Goal: Task Accomplishment & Management: Use online tool/utility

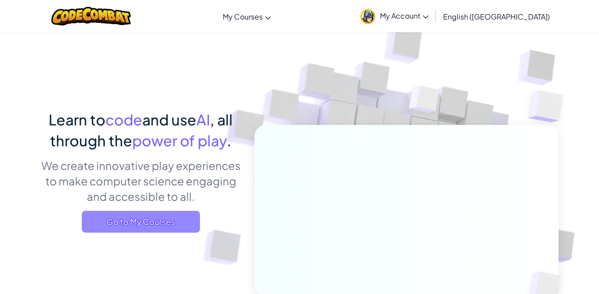
click at [184, 217] on span "Go to My Courses" at bounding box center [141, 222] width 118 height 22
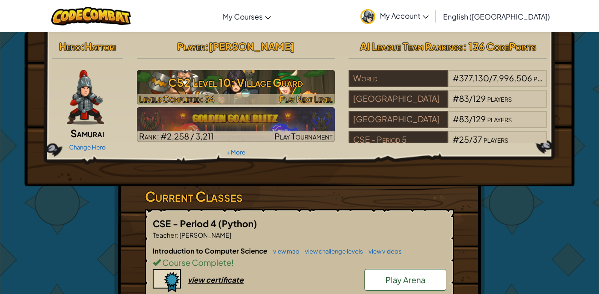
click at [265, 86] on h3 "CS2 Level 10: Village Guard" at bounding box center [236, 82] width 199 height 20
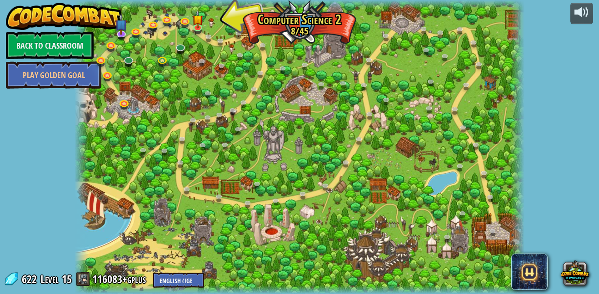
click at [199, 35] on div at bounding box center [300, 147] width 450 height 294
click at [199, 31] on link at bounding box center [199, 28] width 18 height 18
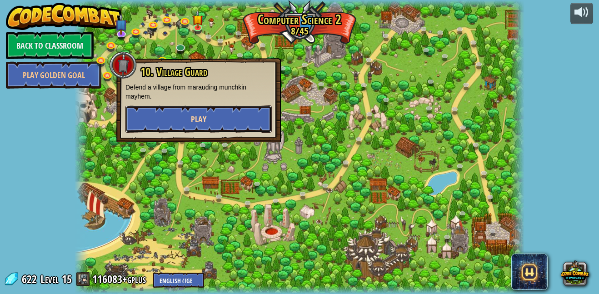
click at [171, 116] on button "Play" at bounding box center [199, 119] width 146 height 27
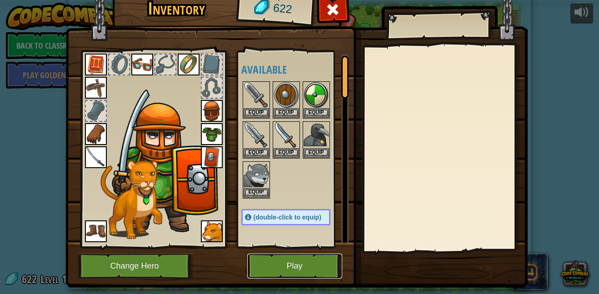
click at [294, 272] on button "Play" at bounding box center [294, 266] width 95 height 25
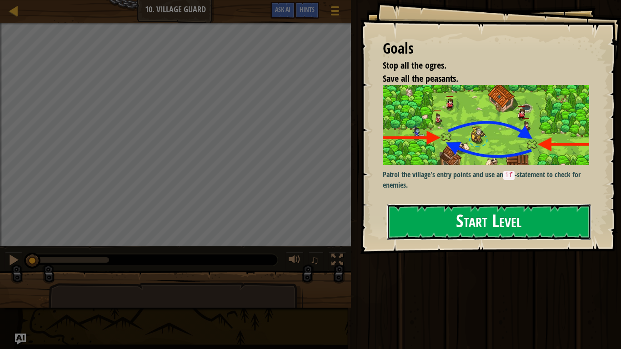
click at [469, 238] on button "Start Level" at bounding box center [489, 222] width 204 height 36
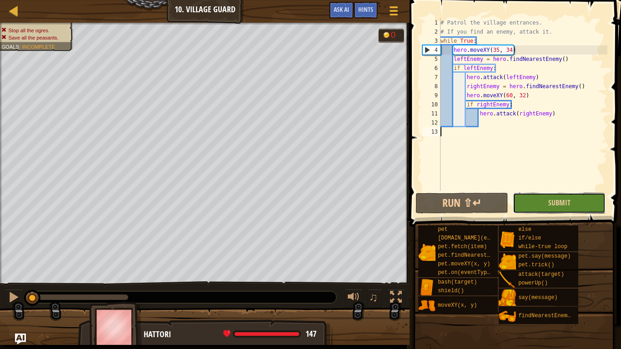
click at [527, 201] on button "Submit" at bounding box center [559, 203] width 93 height 21
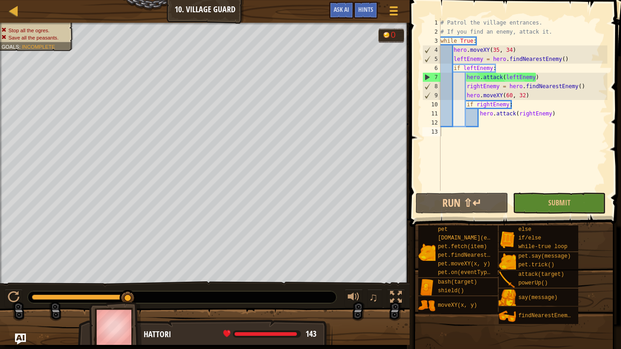
type textarea "if rightEnemy:"
click at [521, 107] on div "# Patrol the village entrances. # If you find an enemy, attack it. while True :…" at bounding box center [523, 113] width 169 height 191
click at [532, 97] on div "# Patrol the village entrances. # If you find an enemy, attack it. while True :…" at bounding box center [523, 113] width 169 height 191
drag, startPoint x: 532, startPoint y: 97, endPoint x: 467, endPoint y: 94, distance: 65.1
click at [467, 94] on div "# Patrol the village entrances. # If you find an enemy, attack it. while True :…" at bounding box center [523, 113] width 169 height 191
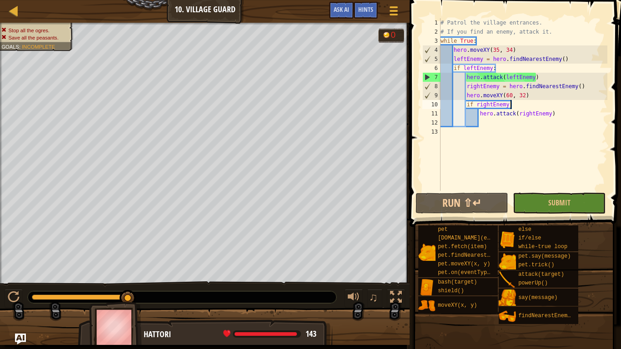
click at [528, 101] on div "# Patrol the village entrances. # If you find an enemy, attack it. while True :…" at bounding box center [523, 113] width 169 height 191
click at [540, 94] on div "# Patrol the village entrances. # If you find an enemy, attack it. while True :…" at bounding box center [523, 113] width 169 height 191
type textarea "hero.moveXY(60, 32)"
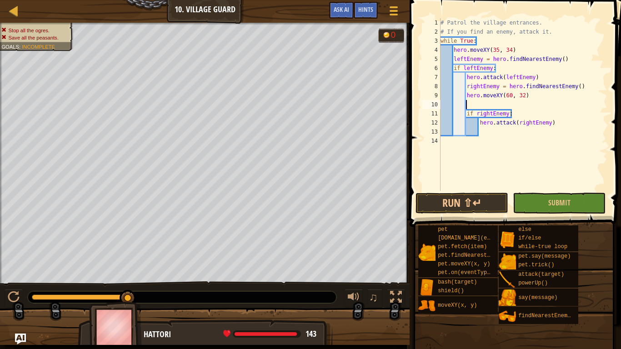
paste textarea "hero.moveXY(60, 32)"
type textarea "hero.moveXY(60, 32)"
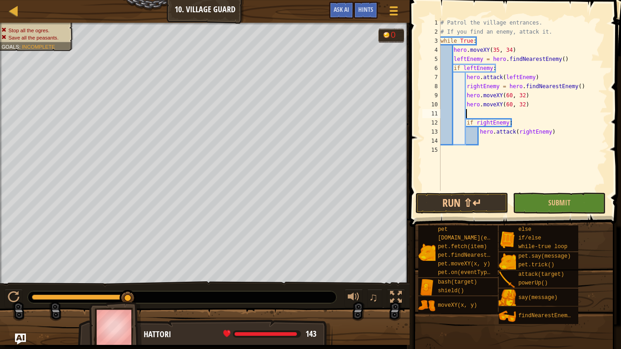
paste textarea "hero.moveXY(60, 32)"
type textarea "hero.moveXY(60, 32)"
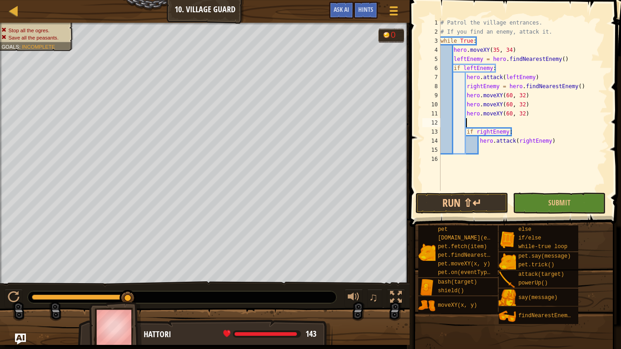
paste textarea "hero.moveXY(60, 32)"
type textarea "hero.moveXY(60, 32)"
paste textarea "hero.moveXY(60, 32)"
type textarea "hero.moveXY(60, 32)"
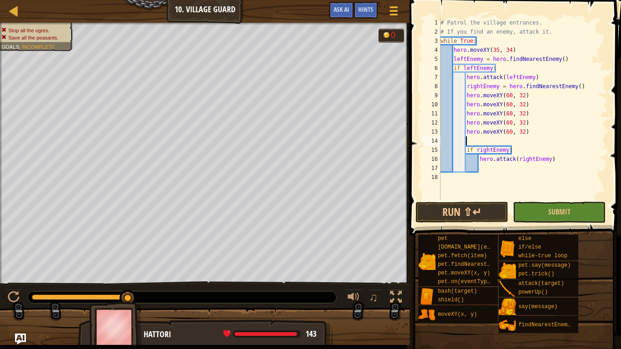
paste textarea "hero.moveXY(60, 32)"
type textarea "hero.moveXY(60, 32)"
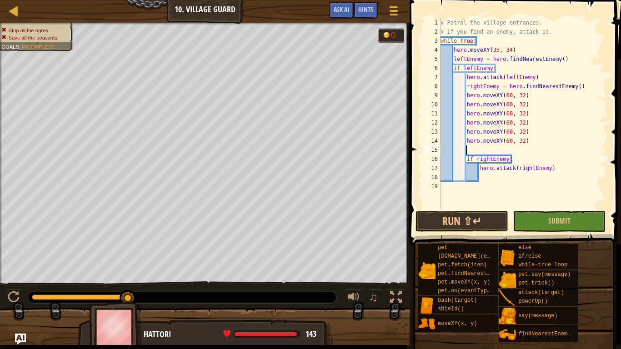
paste textarea "hero.moveXY(60, 32)"
type textarea "hero.moveXY(60, 32)"
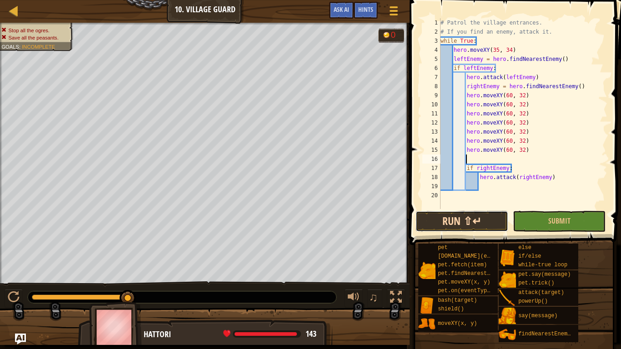
click at [503, 222] on button "Run ⇧↵" at bounding box center [462, 221] width 93 height 21
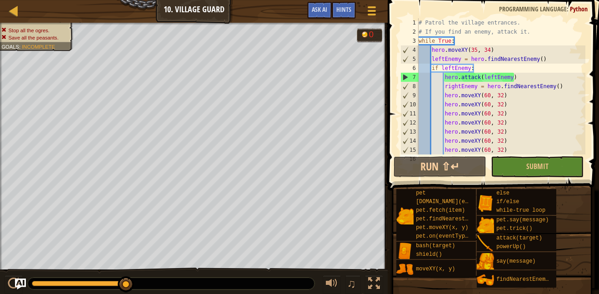
scroll to position [45, 0]
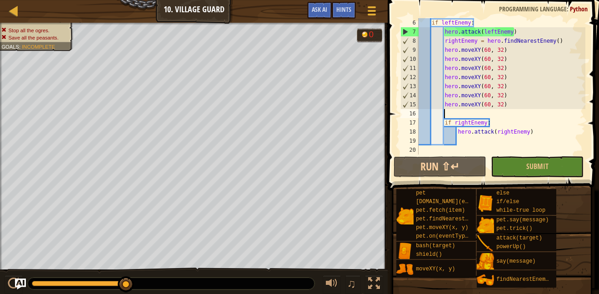
paste textarea "hero.moveXY(60, 32)"
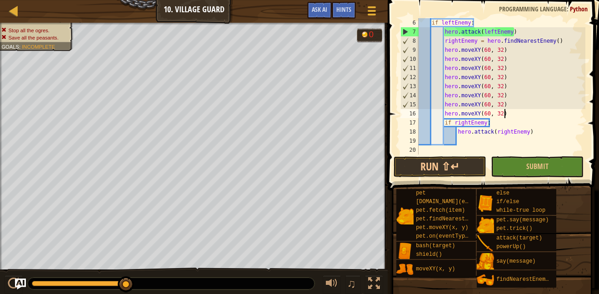
paste textarea "hero.moveXY(60, 32)"
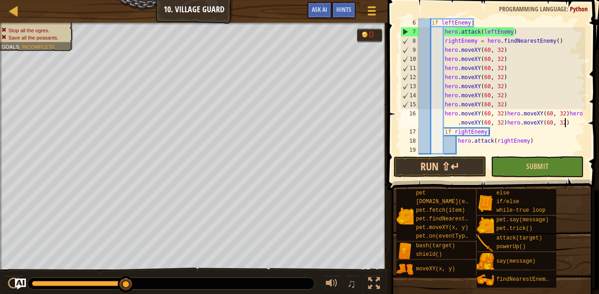
paste textarea "hero.moveXY(60, 32)"
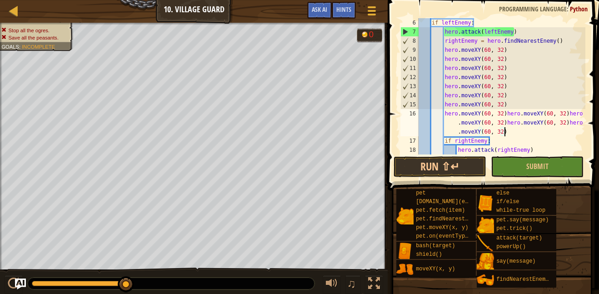
paste textarea "hero.moveXY(60, 32)"
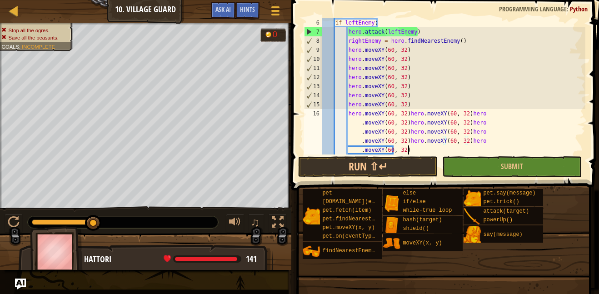
paste textarea "hero.moveXY(60, 32)"
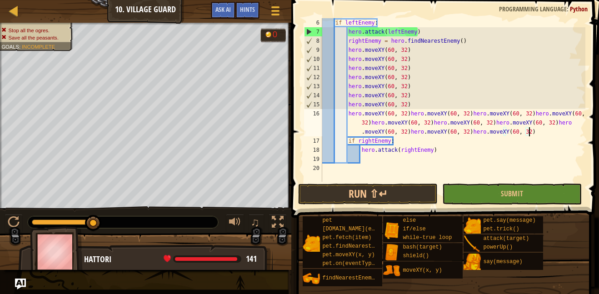
paste textarea "hero.moveXY(60, 32)"
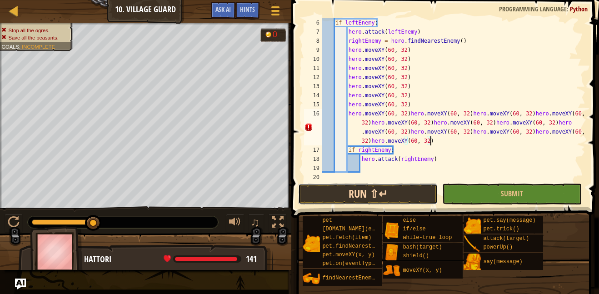
click at [414, 195] on button "Run ⇧↵" at bounding box center [368, 194] width 140 height 21
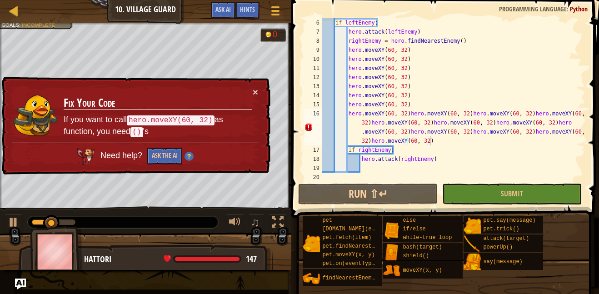
click at [259, 94] on div "× Fix Your Code If you want to call hero.moveXY(60, 32) as function, you need (…" at bounding box center [135, 126] width 271 height 98
click at [259, 92] on div "× Fix Your Code If you want to call hero.moveXY(60, 32) as function, you need (…" at bounding box center [135, 126] width 271 height 98
click at [256, 92] on button "×" at bounding box center [255, 92] width 5 height 10
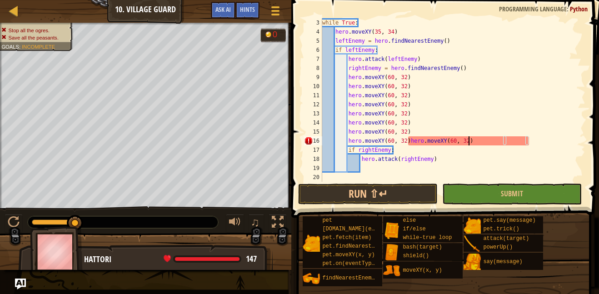
type textarea "hero.moveXY(60, 32)"
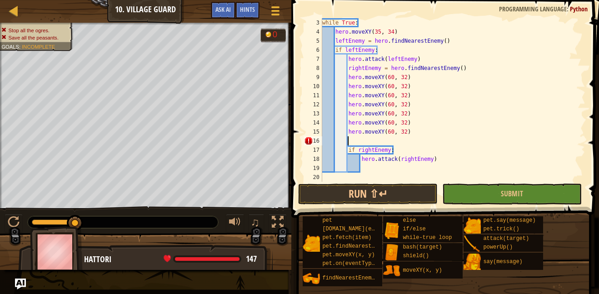
type textarea "hero.moveXY(60, 32)"
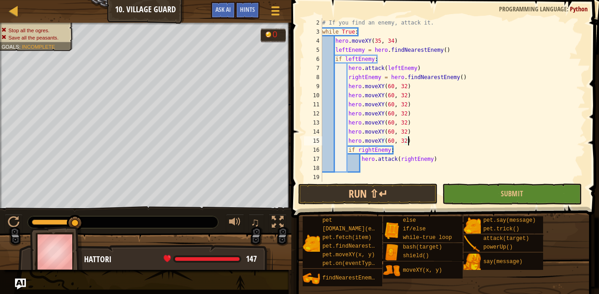
scroll to position [9, 0]
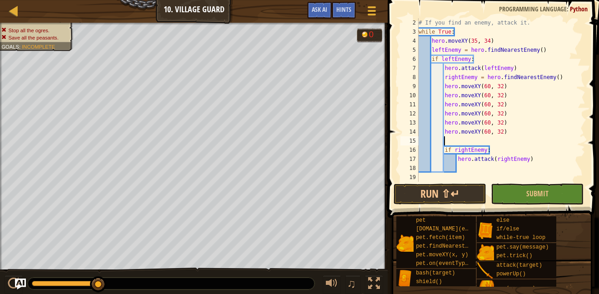
type textarea "hero.moveXY(60, 32)"
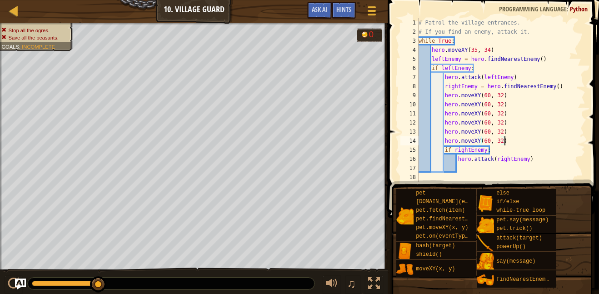
scroll to position [0, 0]
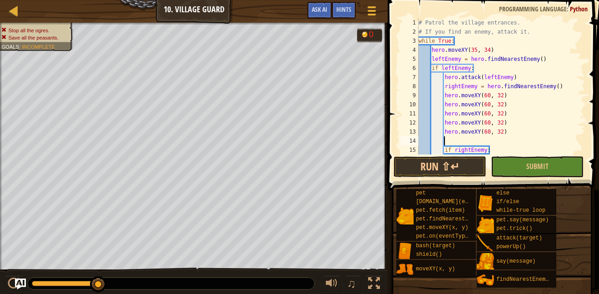
type textarea "hero.moveXY(60, 32)"
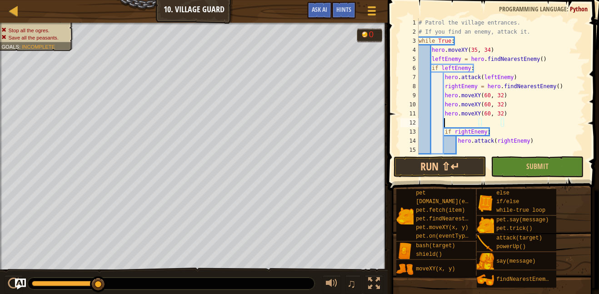
type textarea "hero.moveXY(60, 32)"
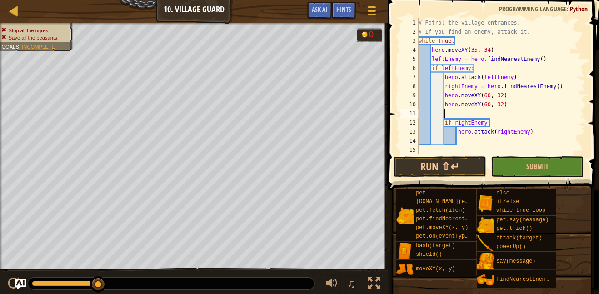
type textarea "hero.moveXY(60, 32)"
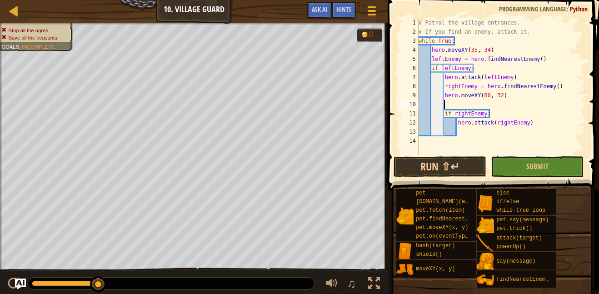
type textarea "hero.moveXY(60, 32)"
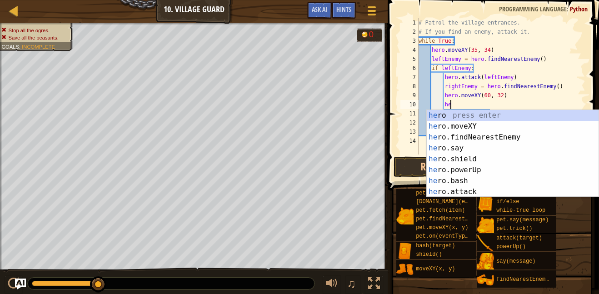
type textarea "her"
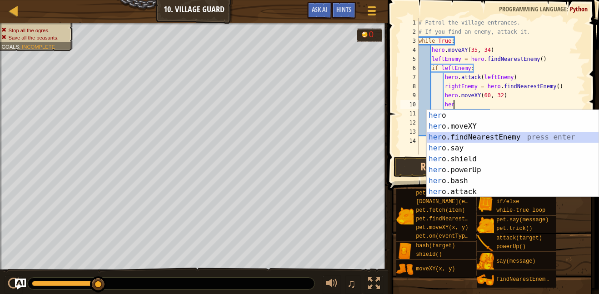
click at [491, 135] on div "her o press enter her o.moveXY press enter her o.findNearestEnemy press enter h…" at bounding box center [513, 164] width 172 height 109
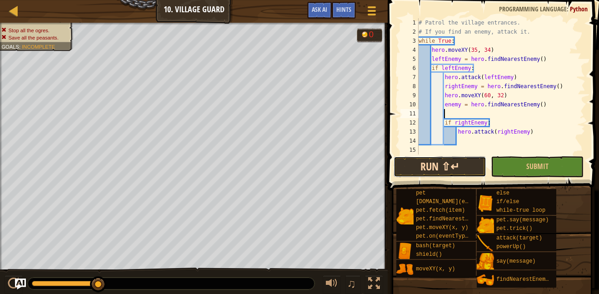
click at [463, 160] on button "Run ⇧↵" at bounding box center [440, 166] width 93 height 21
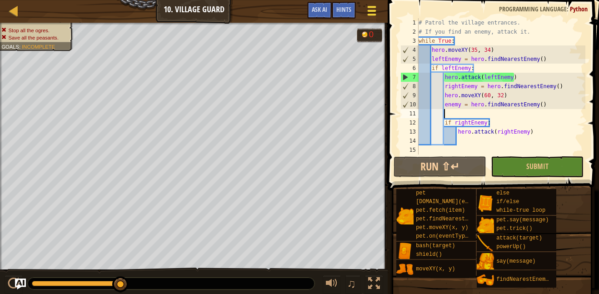
click at [373, 15] on span at bounding box center [372, 15] width 9 height 2
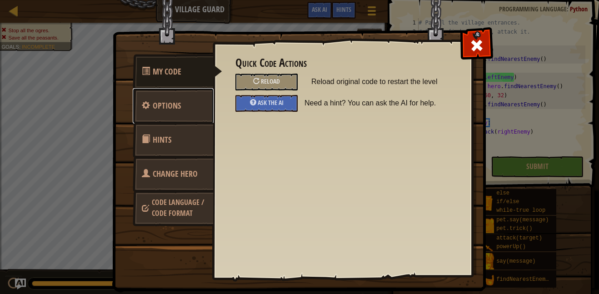
click at [193, 108] on link "Options" at bounding box center [173, 105] width 81 height 35
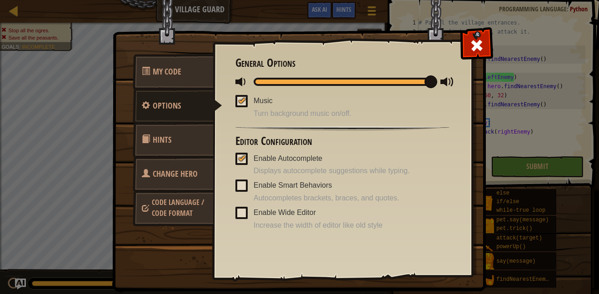
click at [190, 127] on link "Hints" at bounding box center [173, 139] width 81 height 35
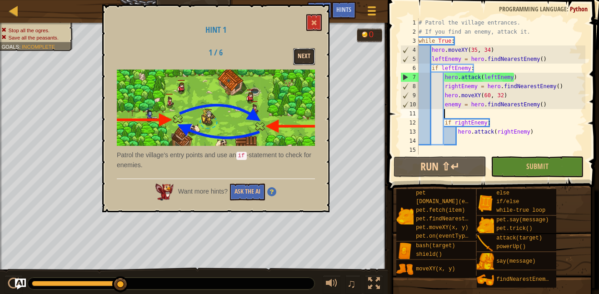
click at [309, 57] on button "Next" at bounding box center [304, 56] width 22 height 17
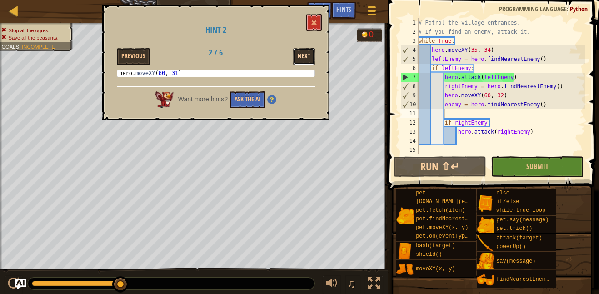
click at [297, 58] on button "Next" at bounding box center [304, 56] width 22 height 17
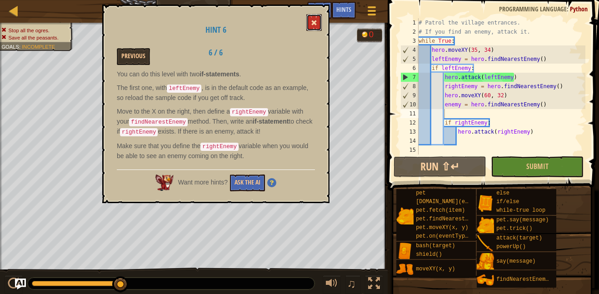
click at [314, 26] on button at bounding box center [314, 22] width 15 height 17
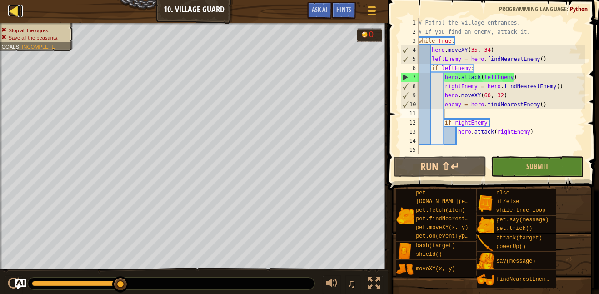
click at [14, 8] on div at bounding box center [13, 10] width 11 height 11
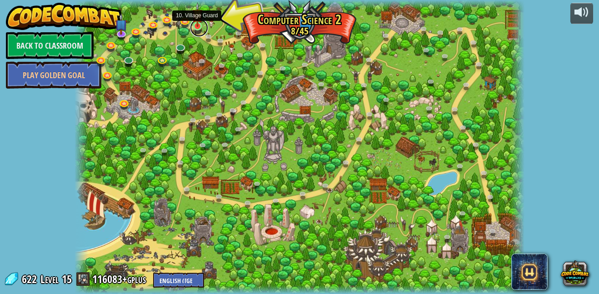
click at [197, 29] on link at bounding box center [199, 28] width 18 height 18
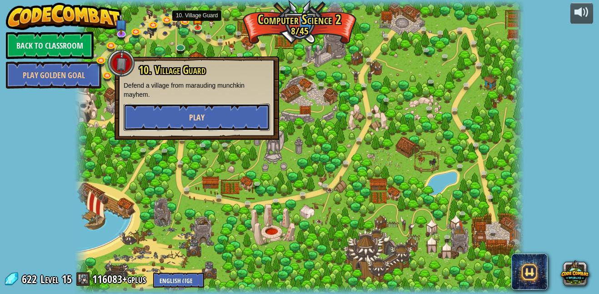
click at [220, 108] on button "Play" at bounding box center [197, 117] width 146 height 27
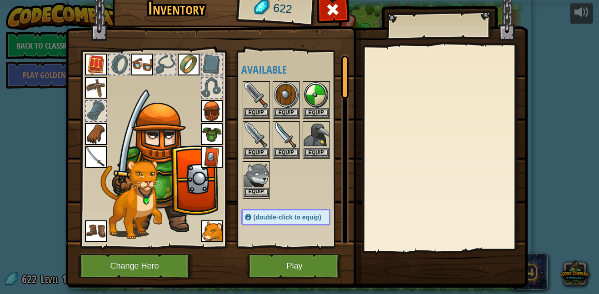
click at [255, 186] on img at bounding box center [256, 174] width 25 height 25
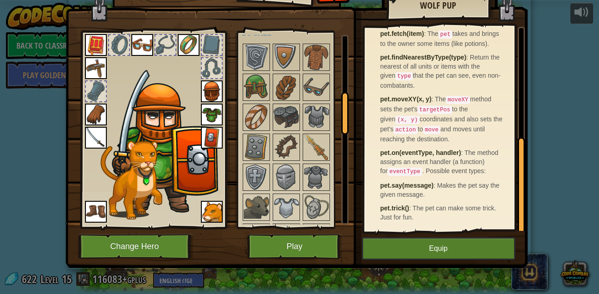
scroll to position [267, 0]
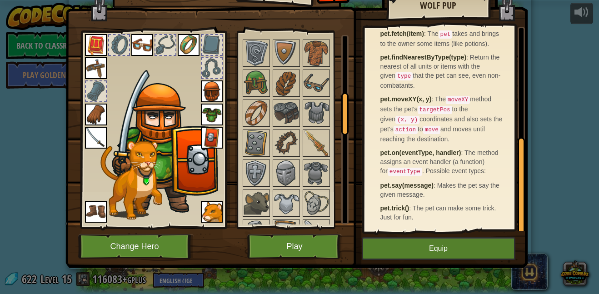
click at [217, 213] on img at bounding box center [212, 212] width 22 height 22
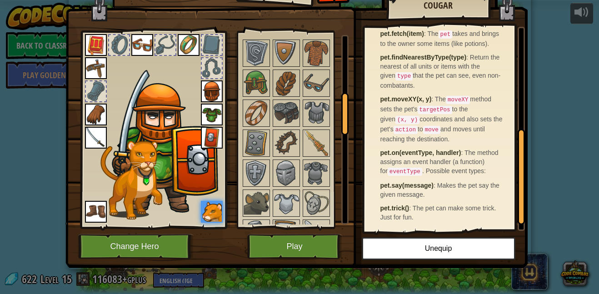
scroll to position [244, 0]
click at [265, 202] on img at bounding box center [256, 203] width 25 height 25
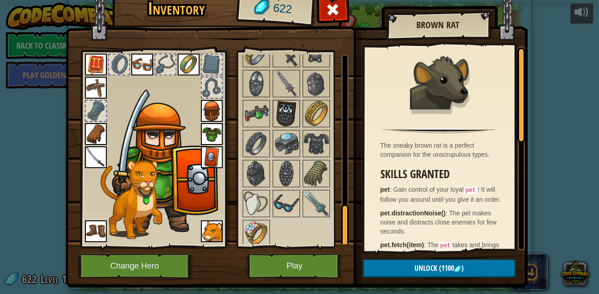
scroll to position [711, 0]
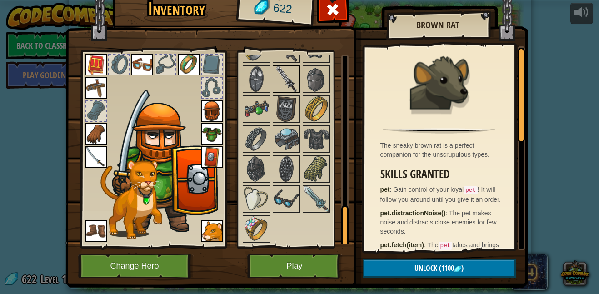
click at [290, 82] on img at bounding box center [286, 78] width 25 height 25
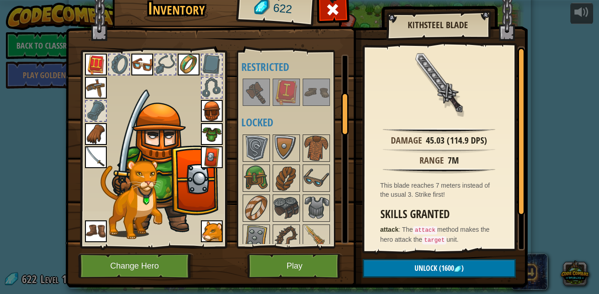
scroll to position [209, 0]
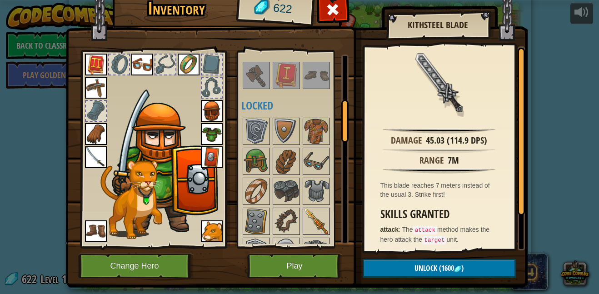
click at [314, 216] on img at bounding box center [316, 221] width 25 height 25
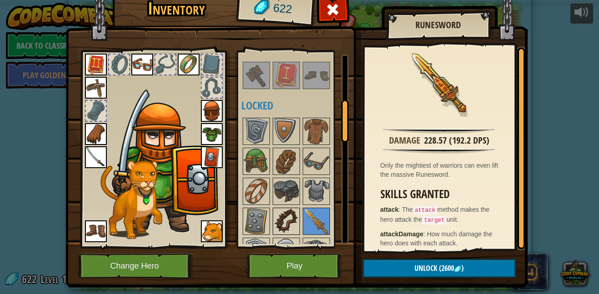
click at [287, 216] on img at bounding box center [286, 221] width 25 height 25
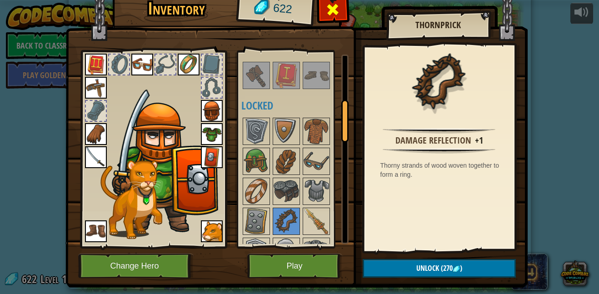
click at [335, 15] on span at bounding box center [333, 9] width 15 height 15
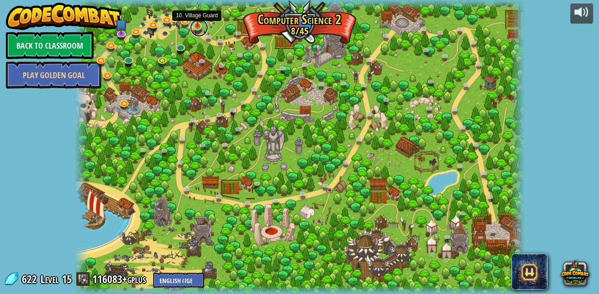
click at [193, 30] on link at bounding box center [199, 28] width 18 height 18
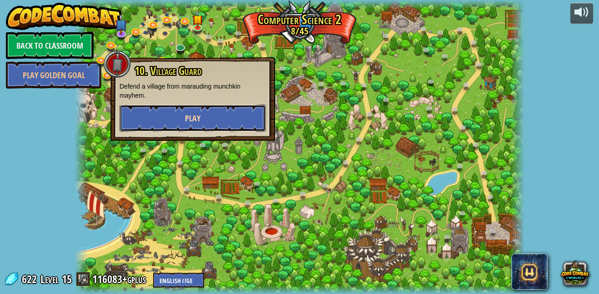
click at [234, 117] on button "Play" at bounding box center [193, 118] width 146 height 27
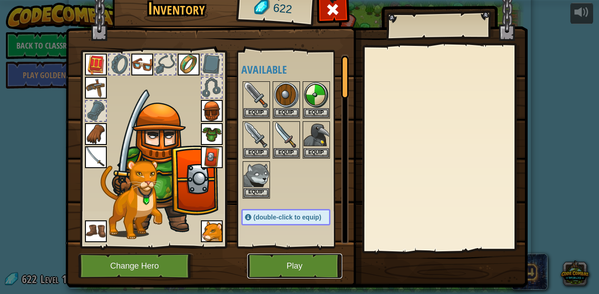
click at [292, 261] on button "Play" at bounding box center [294, 266] width 95 height 25
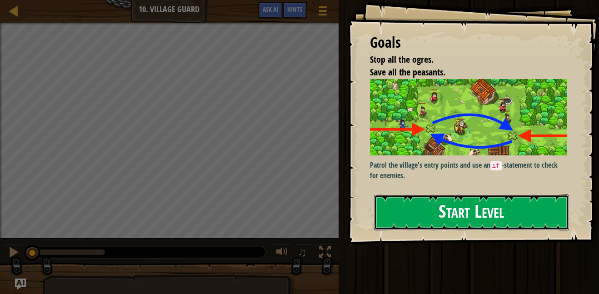
click at [464, 210] on button "Start Level" at bounding box center [471, 213] width 195 height 36
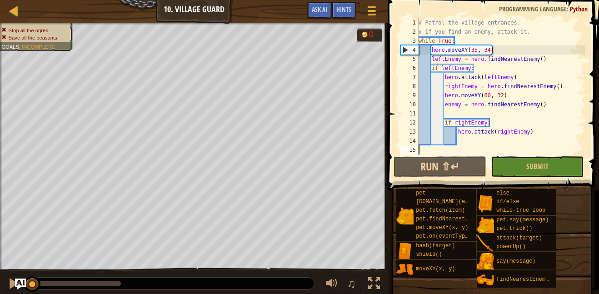
click at [526, 76] on div "# Patrol the village entrances. # If you find an enemy, attack it. while True :…" at bounding box center [501, 95] width 169 height 155
type textarea "hero.attack(leftEnemy)"
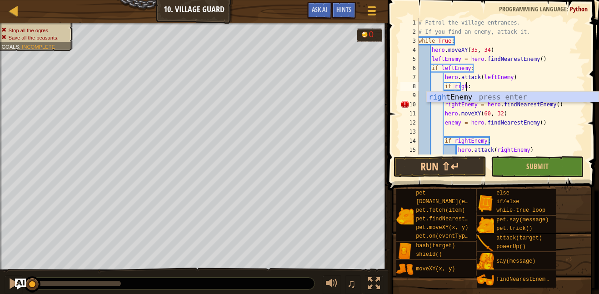
scroll to position [4, 7]
type textarea "if rightEnemy:"
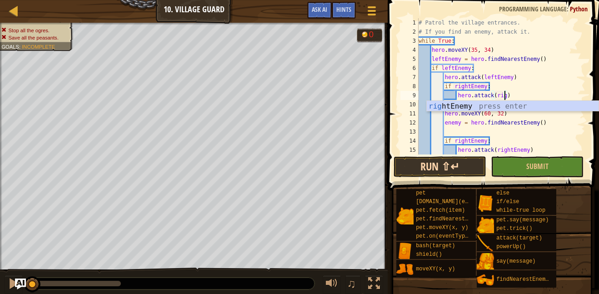
scroll to position [4, 13]
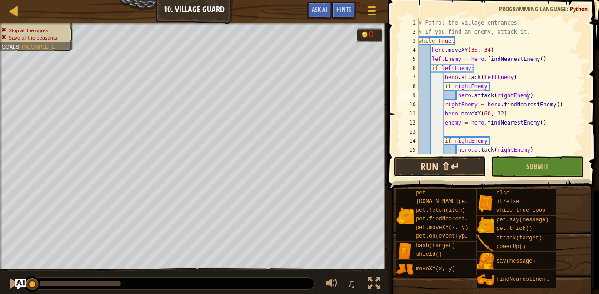
click at [417, 167] on button "Run ⇧↵" at bounding box center [440, 166] width 93 height 21
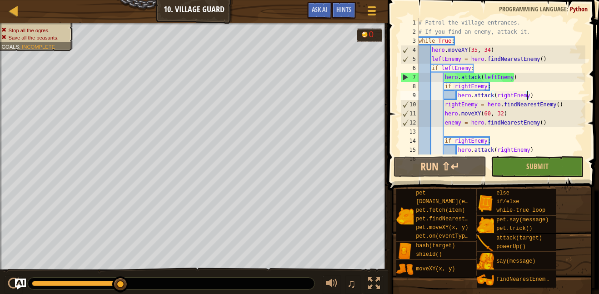
click at [549, 62] on div "# Patrol the village entrances. # If you find an enemy, attack it. while True :…" at bounding box center [501, 95] width 169 height 155
type textarea "leftEnemy = hero.findNearestEnemy()"
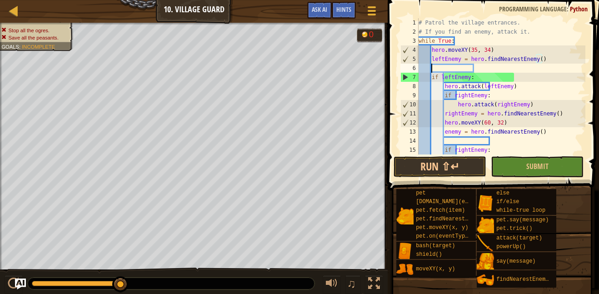
scroll to position [4, 1]
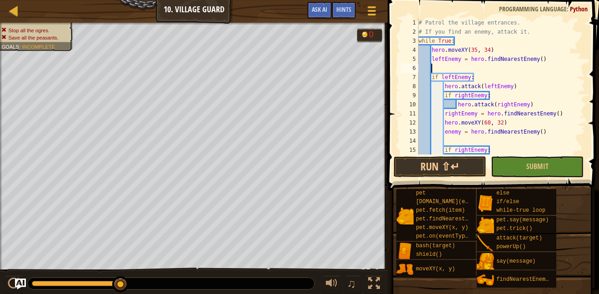
paste textarea "hero.moveXY(60, 32)"
type textarea "hero.moveXY(60, 32)"
click at [468, 167] on button "Run ⇧↵" at bounding box center [440, 166] width 93 height 21
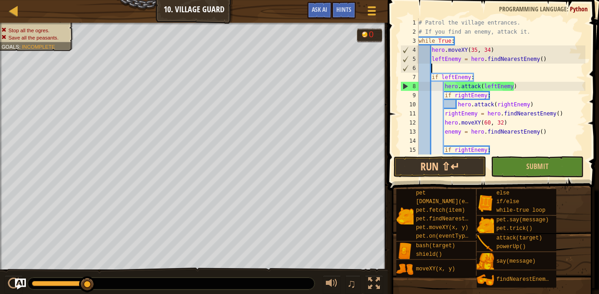
type textarea "leftEnemy = hero.findNearestEnemy()"
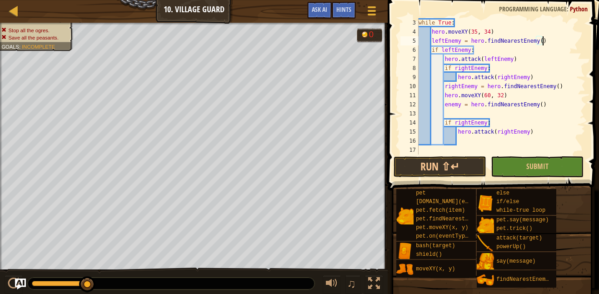
scroll to position [18, 0]
click at [473, 166] on button "Run ⇧↵" at bounding box center [440, 166] width 93 height 21
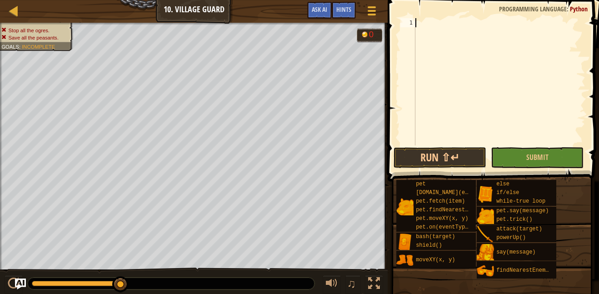
scroll to position [4, 0]
paste textarea "self.attack(rightEnemy)"
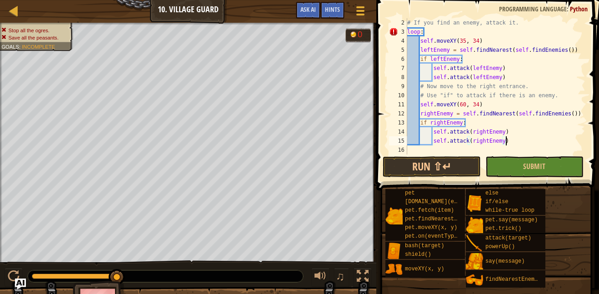
scroll to position [9, 0]
click at [434, 34] on div "# If you find an enemy, attack it. loop : self . moveXY ( 35 , 34 ) leftEnemy =…" at bounding box center [496, 95] width 180 height 155
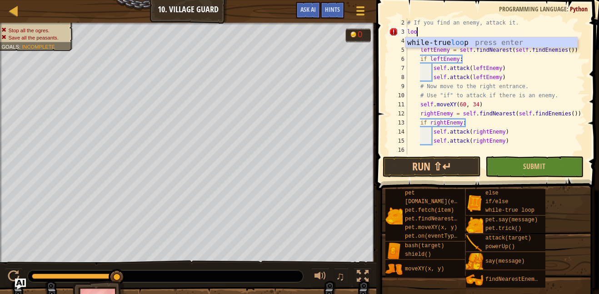
type textarea "l"
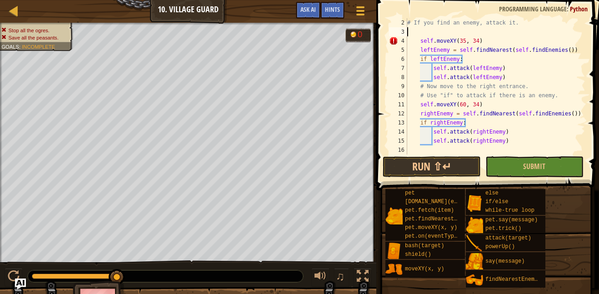
type textarea "w"
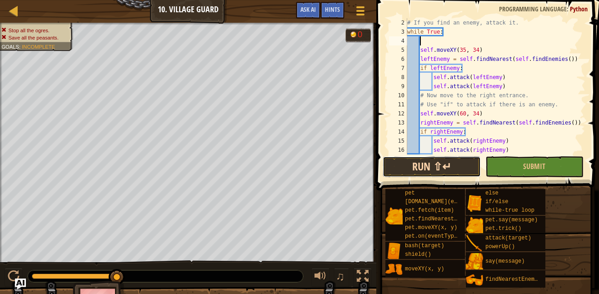
click at [451, 171] on button "Run ⇧↵" at bounding box center [432, 166] width 98 height 21
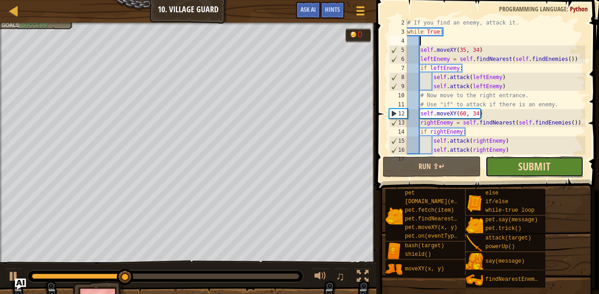
click at [540, 166] on span "Submit" at bounding box center [534, 166] width 32 height 15
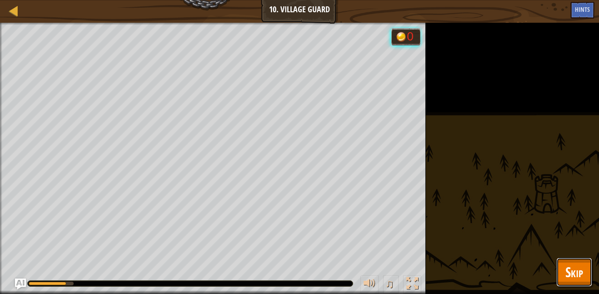
click at [570, 279] on span "Skip" at bounding box center [575, 272] width 18 height 19
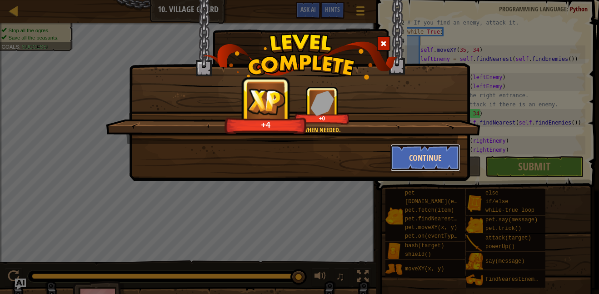
click at [427, 169] on button "Continue" at bounding box center [426, 157] width 70 height 27
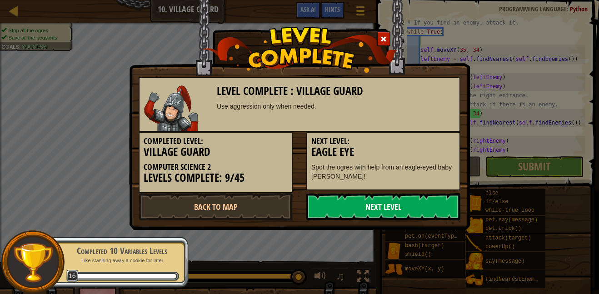
click at [375, 214] on link "Next Level" at bounding box center [384, 206] width 154 height 27
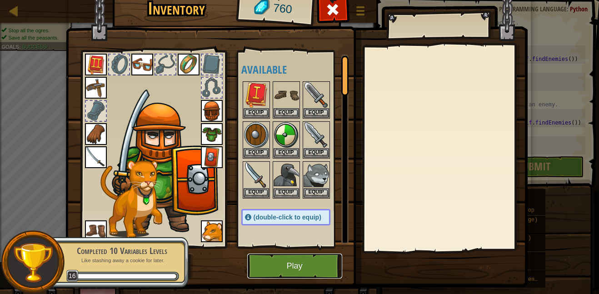
click at [312, 263] on button "Play" at bounding box center [294, 266] width 95 height 25
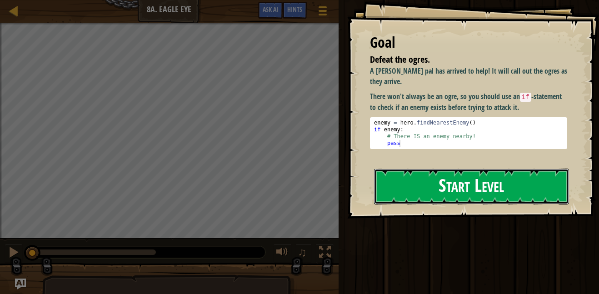
click at [477, 181] on button "Start Level" at bounding box center [471, 187] width 195 height 36
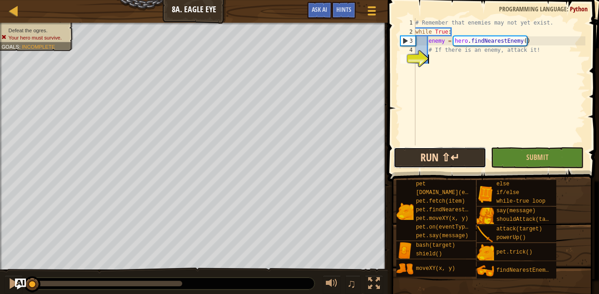
click at [457, 159] on button "Run ⇧↵" at bounding box center [440, 157] width 93 height 21
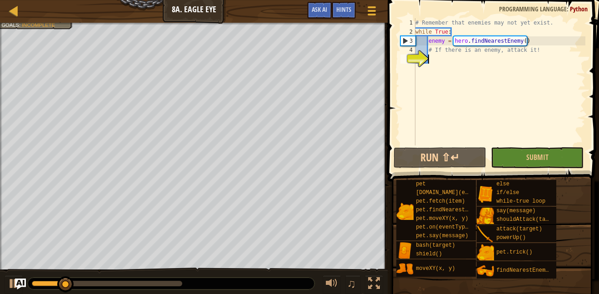
click at [548, 52] on div "# Remember that enemies may not yet exist. while True : enemy = hero . findNear…" at bounding box center [500, 91] width 172 height 146
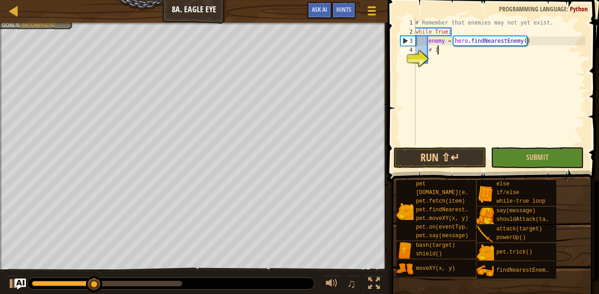
type textarea "#"
type textarea "enemy = hero.findNearestEnemy()"
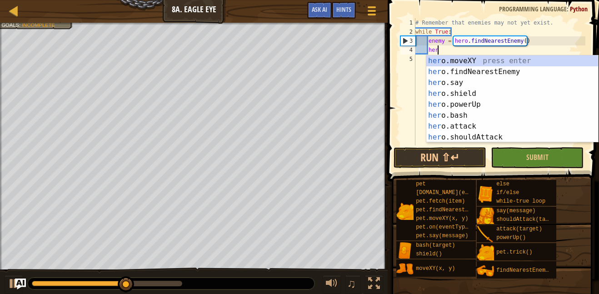
scroll to position [22, 0]
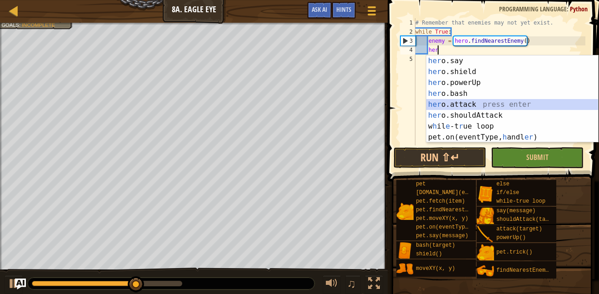
type textarea "hero.attack(enemy)"
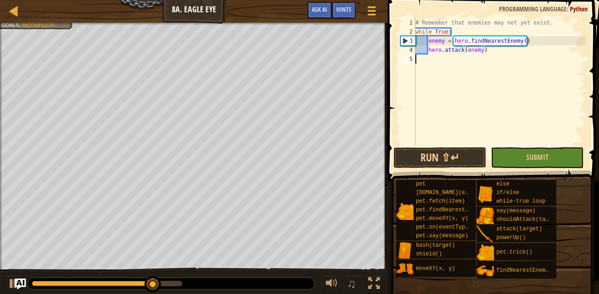
click at [521, 124] on div "# Remember that enemies may not yet exist. while True : enemy = hero . findNear…" at bounding box center [500, 91] width 172 height 146
click at [469, 161] on button "Run ⇧↵" at bounding box center [440, 157] width 93 height 21
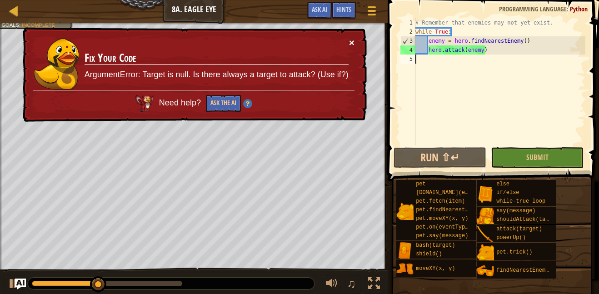
click at [353, 42] on button "×" at bounding box center [351, 43] width 5 height 10
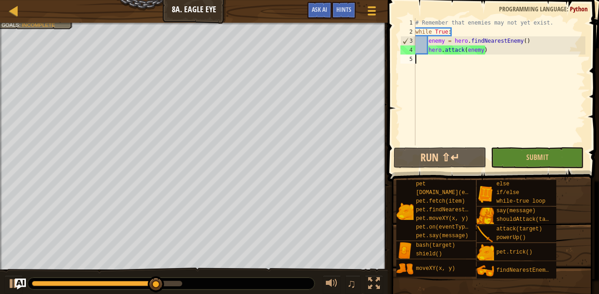
click at [475, 54] on div "# Remember that enemies may not yet exist. while True : enemy = hero . findNear…" at bounding box center [500, 91] width 172 height 146
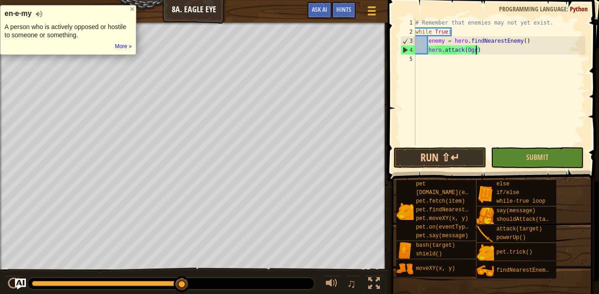
scroll to position [4, 9]
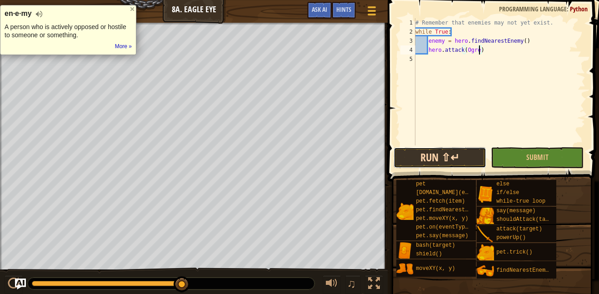
click at [457, 166] on button "Run ⇧↵" at bounding box center [440, 157] width 93 height 21
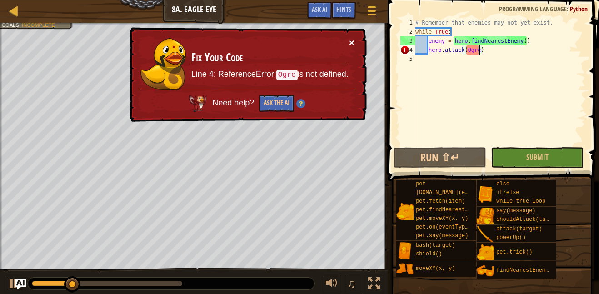
click at [352, 43] on button "×" at bounding box center [351, 43] width 5 height 10
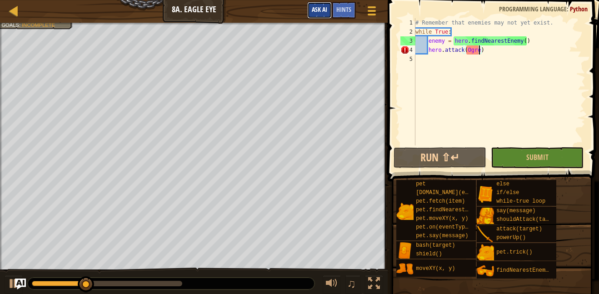
click at [322, 12] on span "Ask AI" at bounding box center [319, 9] width 15 height 9
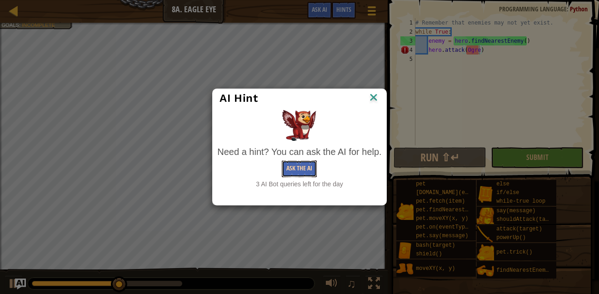
click at [297, 162] on button "Ask the AI" at bounding box center [299, 169] width 35 height 17
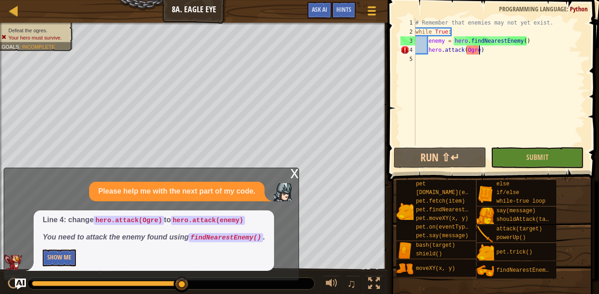
click at [167, 282] on div "0:22.0 Now: 0:24.5 Max: 0:24.5" at bounding box center [107, 283] width 151 height 5
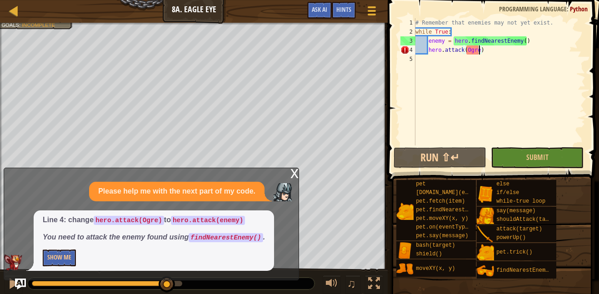
click at [477, 53] on div "# Remember that enemies may not yet exist. while True : enemy = hero . findNear…" at bounding box center [500, 91] width 172 height 146
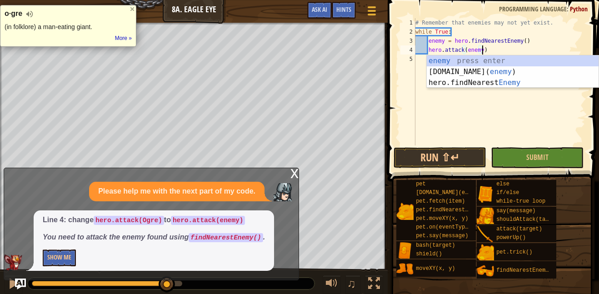
scroll to position [4, 10]
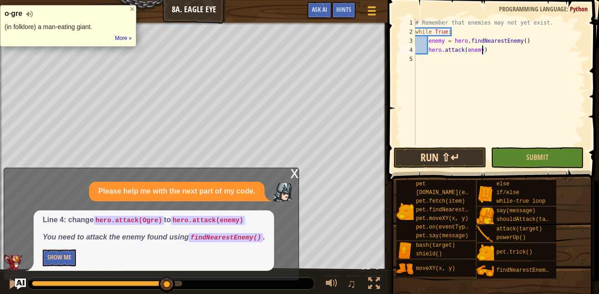
type textarea "hero.attack(enemy)"
click at [464, 152] on button "Run ⇧↵" at bounding box center [440, 157] width 93 height 21
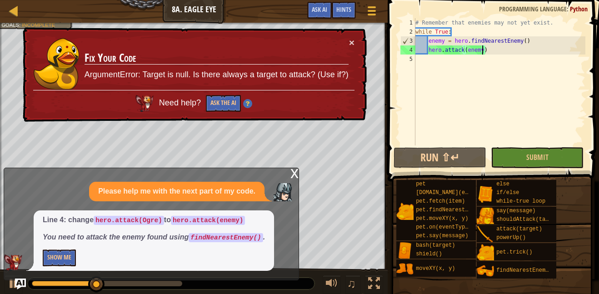
click at [297, 174] on div "x" at bounding box center [295, 172] width 8 height 9
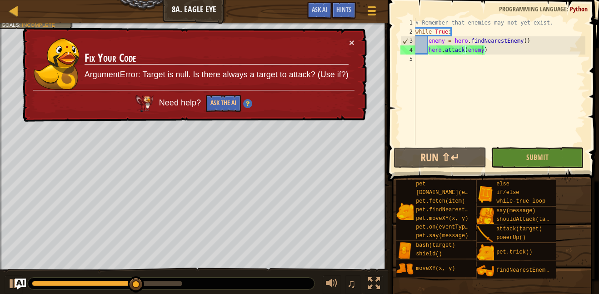
click at [356, 39] on div "× Fix Your Code ArgumentError: Target is null. Is there always a target to atta…" at bounding box center [194, 74] width 346 height 95
click at [355, 42] on div "× Fix Your Code ArgumentError: Target is null. Is there always a target to atta…" at bounding box center [194, 74] width 346 height 95
click at [349, 43] on button "×" at bounding box center [351, 43] width 5 height 10
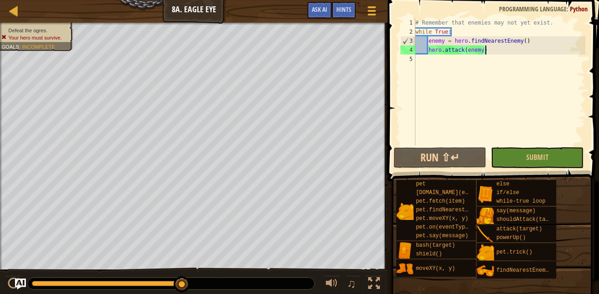
click at [493, 53] on div "# Remember that enemies may not yet exist. while True : enemy = hero . findNear…" at bounding box center [500, 91] width 172 height 146
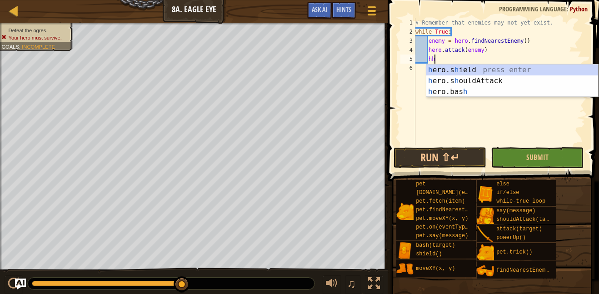
scroll to position [4, 2]
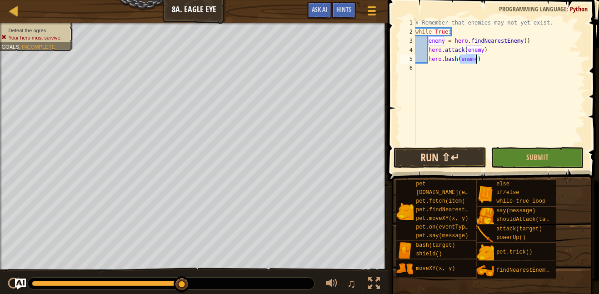
type textarea "hero.bash(enemy)"
click at [453, 155] on button "Run ⇧↵" at bounding box center [440, 157] width 93 height 21
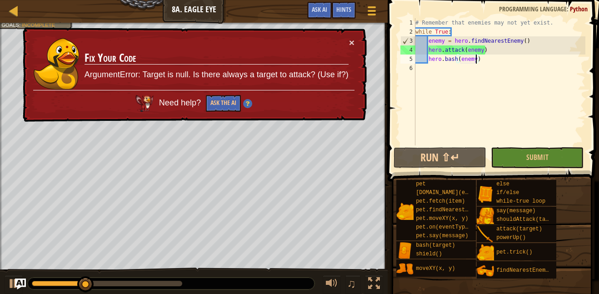
click at [246, 102] on img at bounding box center [247, 103] width 9 height 9
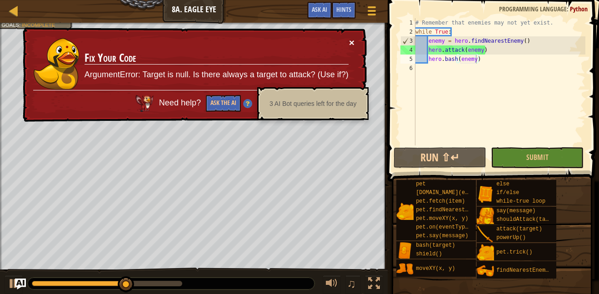
click at [351, 43] on button "×" at bounding box center [351, 43] width 5 height 10
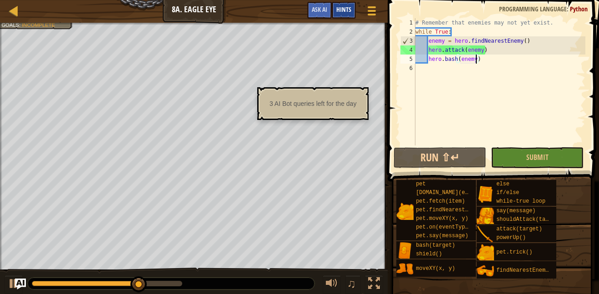
click at [347, 15] on div "Hints" at bounding box center [344, 10] width 24 height 17
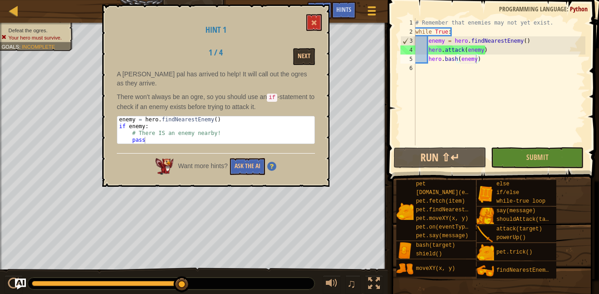
click at [314, 68] on div "Hint 1 1 / 4 Next A [PERSON_NAME] has arrived to help! It will call out the ogr…" at bounding box center [215, 96] width 227 height 182
click at [311, 63] on button "Next" at bounding box center [304, 56] width 22 height 17
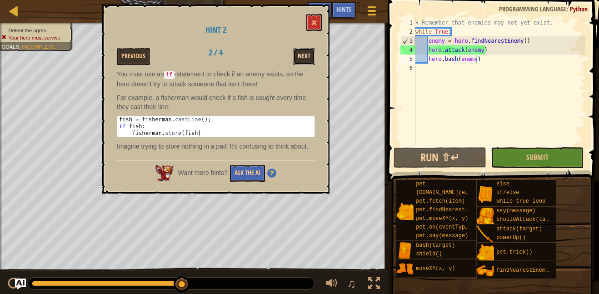
click at [309, 55] on button "Next" at bounding box center [304, 56] width 22 height 17
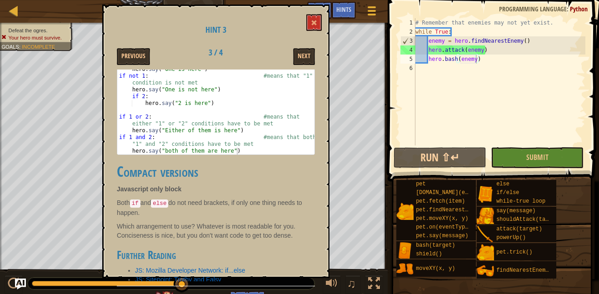
scroll to position [515, 0]
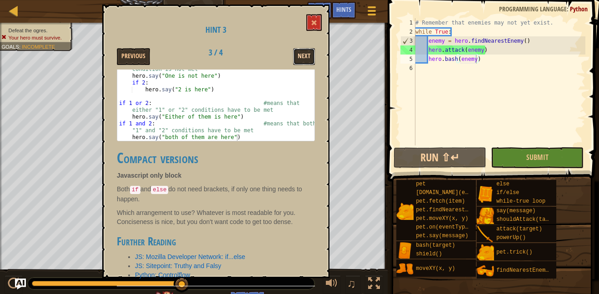
click at [303, 55] on button "Next" at bounding box center [304, 56] width 22 height 17
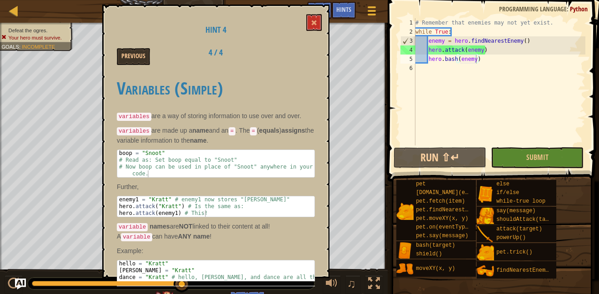
scroll to position [30, 0]
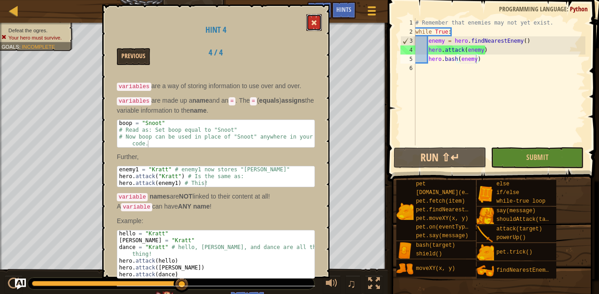
click at [318, 26] on button at bounding box center [314, 22] width 15 height 17
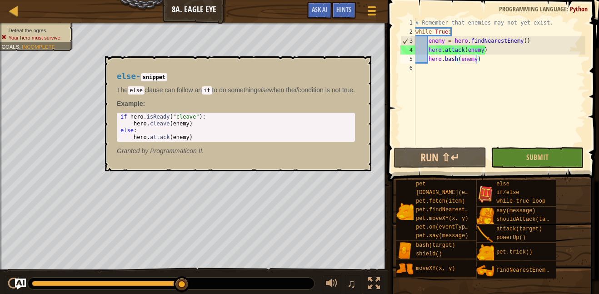
click at [489, 193] on img at bounding box center [485, 194] width 17 height 17
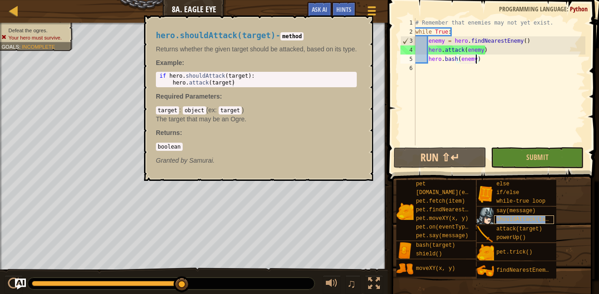
click at [513, 219] on span "shouldAttack(target)" at bounding box center [529, 219] width 65 height 6
click at [486, 60] on div "# Remember that enemies may not yet exist. while True : enemy = hero . findNear…" at bounding box center [500, 91] width 172 height 146
click at [499, 221] on span "shouldAttack(target)" at bounding box center [529, 219] width 65 height 6
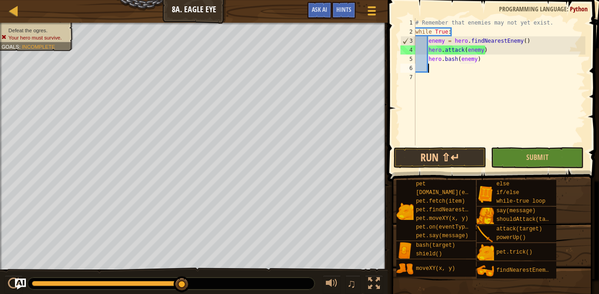
scroll to position [4, 1]
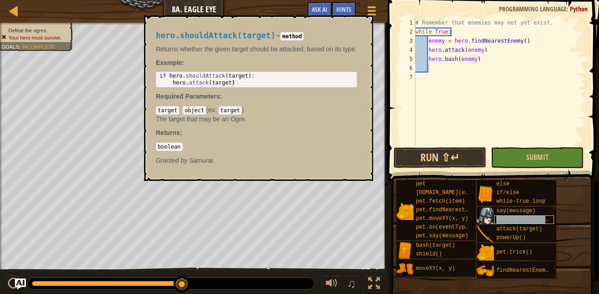
click at [515, 223] on div "shouldAttack(target)" at bounding box center [524, 220] width 60 height 9
paste textarea "self.attack(rightEnemy)"
type textarea "self.attack(rightEnemy)"
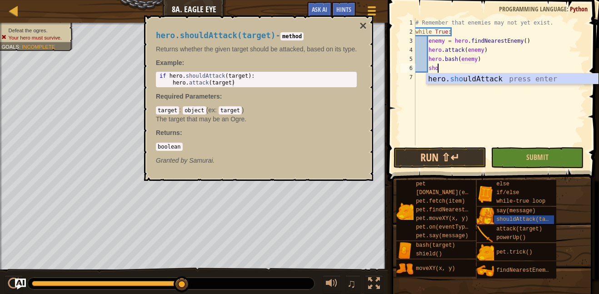
scroll to position [4, 3]
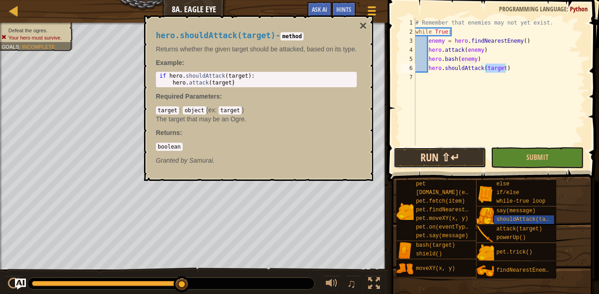
click at [406, 160] on button "Run ⇧↵" at bounding box center [440, 157] width 93 height 21
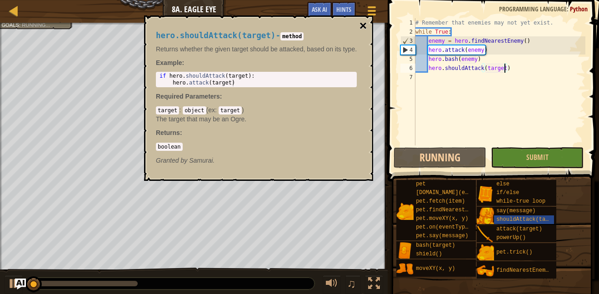
click at [364, 25] on button "×" at bounding box center [363, 26] width 7 height 13
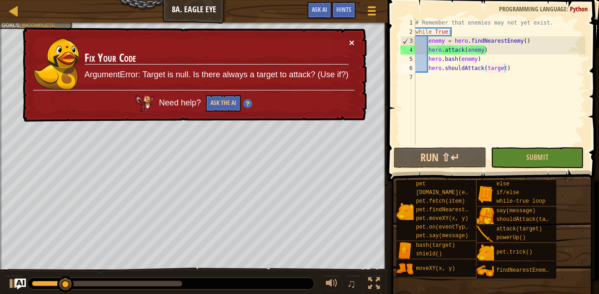
click at [353, 45] on button "×" at bounding box center [351, 43] width 5 height 10
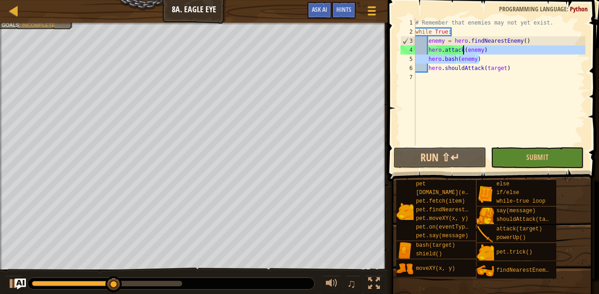
drag, startPoint x: 488, startPoint y: 56, endPoint x: 461, endPoint y: 50, distance: 27.0
click at [461, 50] on div "# Remember that enemies may not yet exist. while True : enemy = hero . findNear…" at bounding box center [500, 91] width 172 height 146
type textarea "hero.attack(enemy) hero.bash(enemy)"
